Goal: Check status: Check status

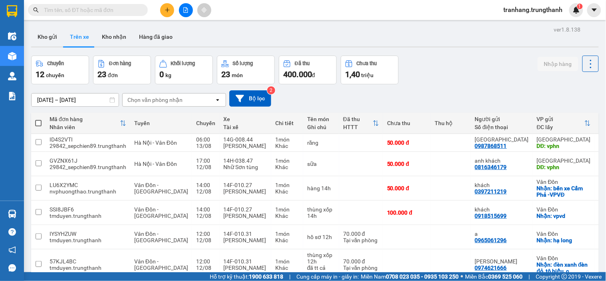
click at [42, 98] on input "11/08/2025 – 13/08/2025" at bounding box center [75, 99] width 87 height 13
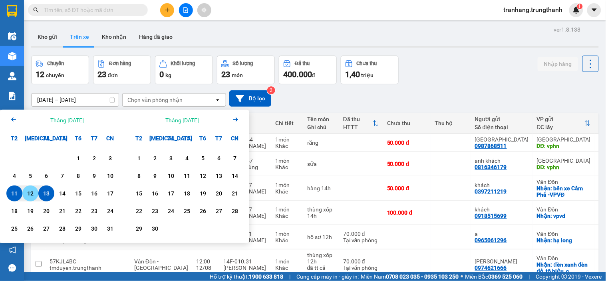
click at [31, 190] on div "12" at bounding box center [30, 193] width 11 height 10
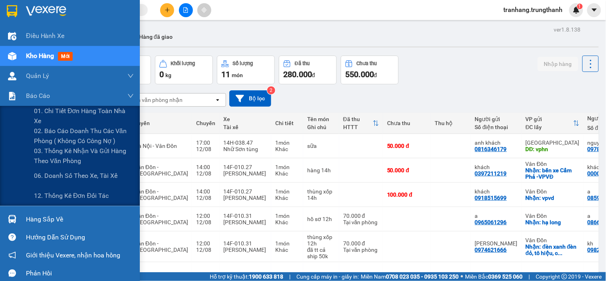
click at [440, 38] on div "Kho gửi Trên xe Kho nhận Hàng đã giao" at bounding box center [314, 37] width 567 height 21
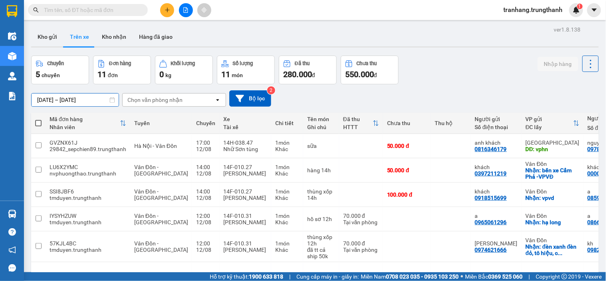
click at [49, 99] on input "12/08/2025 – 12/08/2025" at bounding box center [75, 99] width 87 height 13
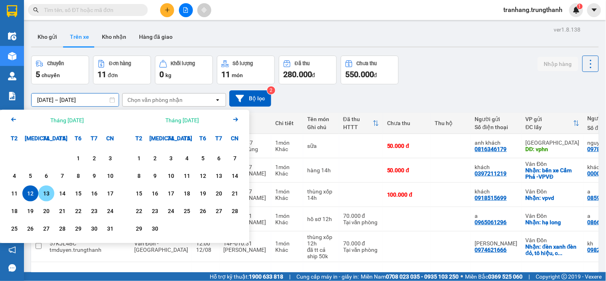
click at [44, 196] on div "13" at bounding box center [46, 193] width 11 height 10
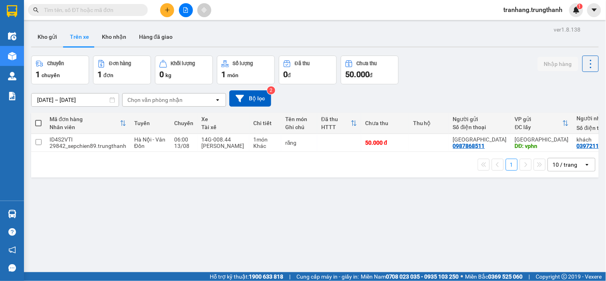
click at [51, 100] on input "13/08/2025 – 13/08/2025" at bounding box center [75, 99] width 87 height 13
click at [252, 36] on div "Kho gửi Trên xe Kho nhận Hàng đã giao" at bounding box center [314, 37] width 567 height 21
click at [44, 97] on input "13/08/2025 – 13/08/2025" at bounding box center [75, 99] width 87 height 13
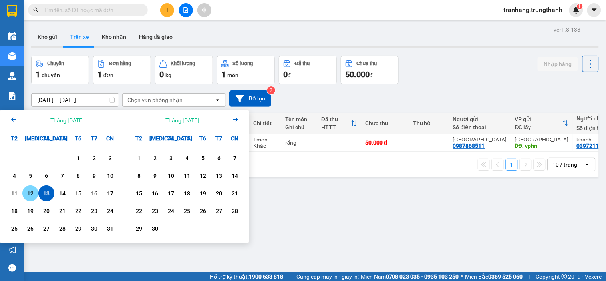
click at [33, 191] on div "12" at bounding box center [30, 193] width 11 height 10
type input "12/08/2025 – 12/08/2025"
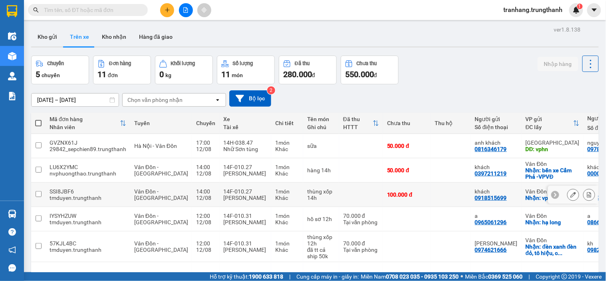
scroll to position [89, 0]
